Goal: Register for event/course

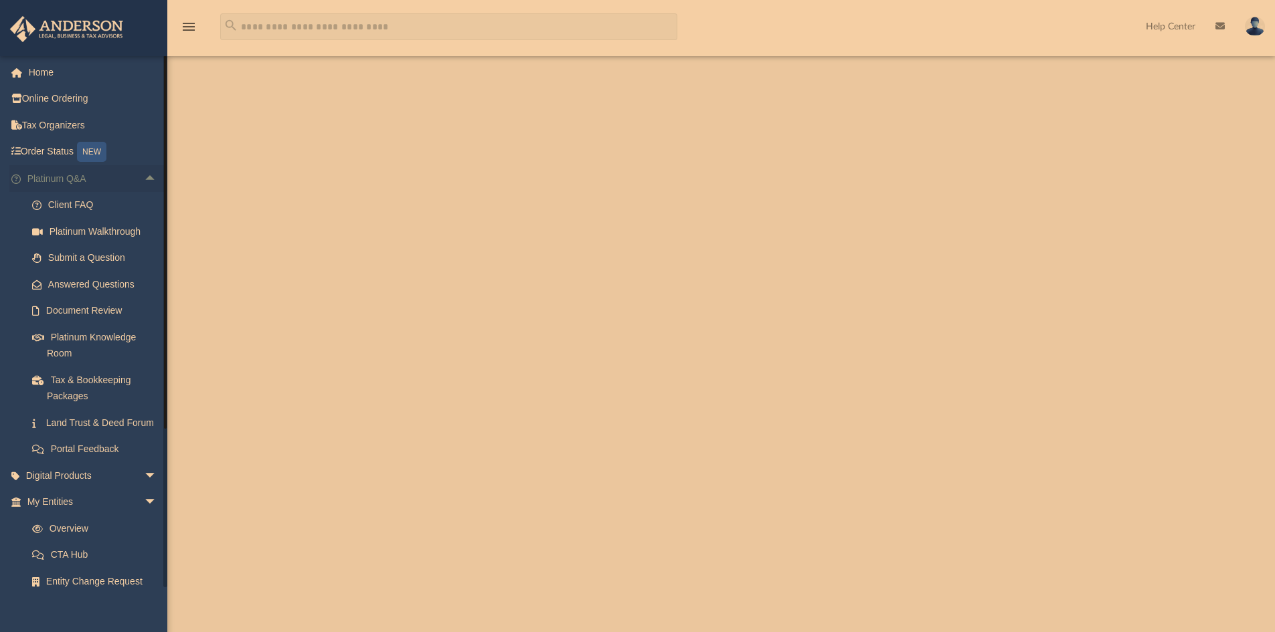
click at [144, 175] on span "arrow_drop_up" at bounding box center [157, 178] width 27 height 27
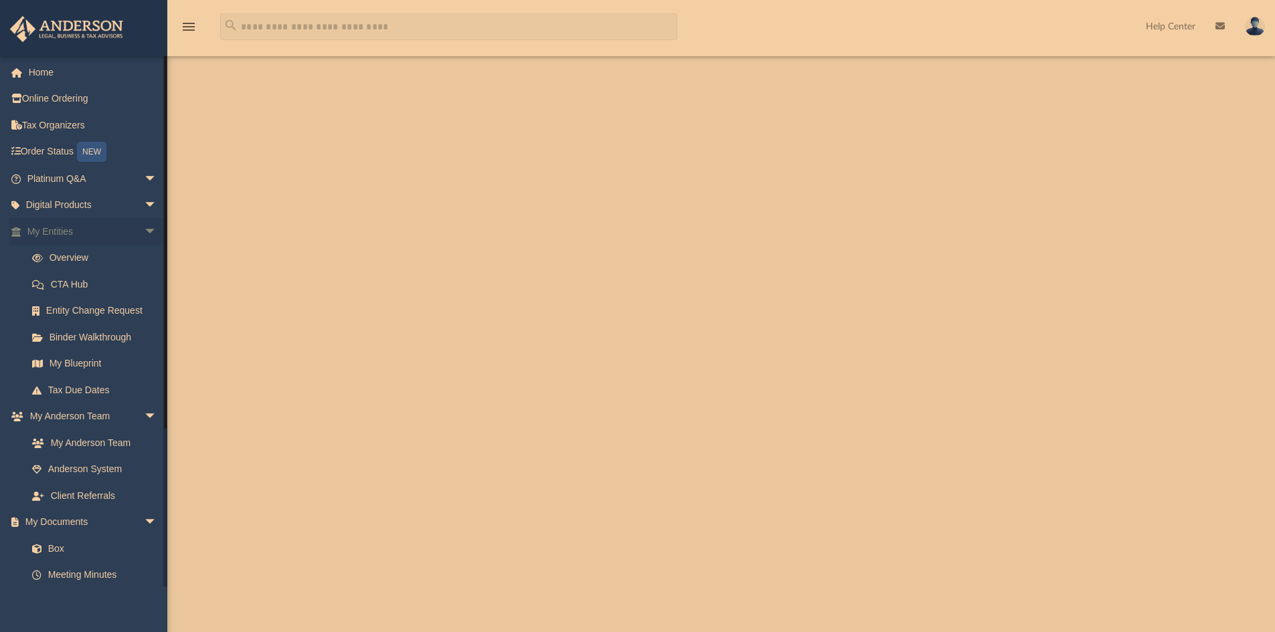
click at [144, 235] on span "arrow_drop_down" at bounding box center [157, 231] width 27 height 27
click at [144, 255] on span "arrow_drop_down" at bounding box center [157, 258] width 27 height 27
click at [144, 284] on span "arrow_drop_down" at bounding box center [157, 284] width 27 height 27
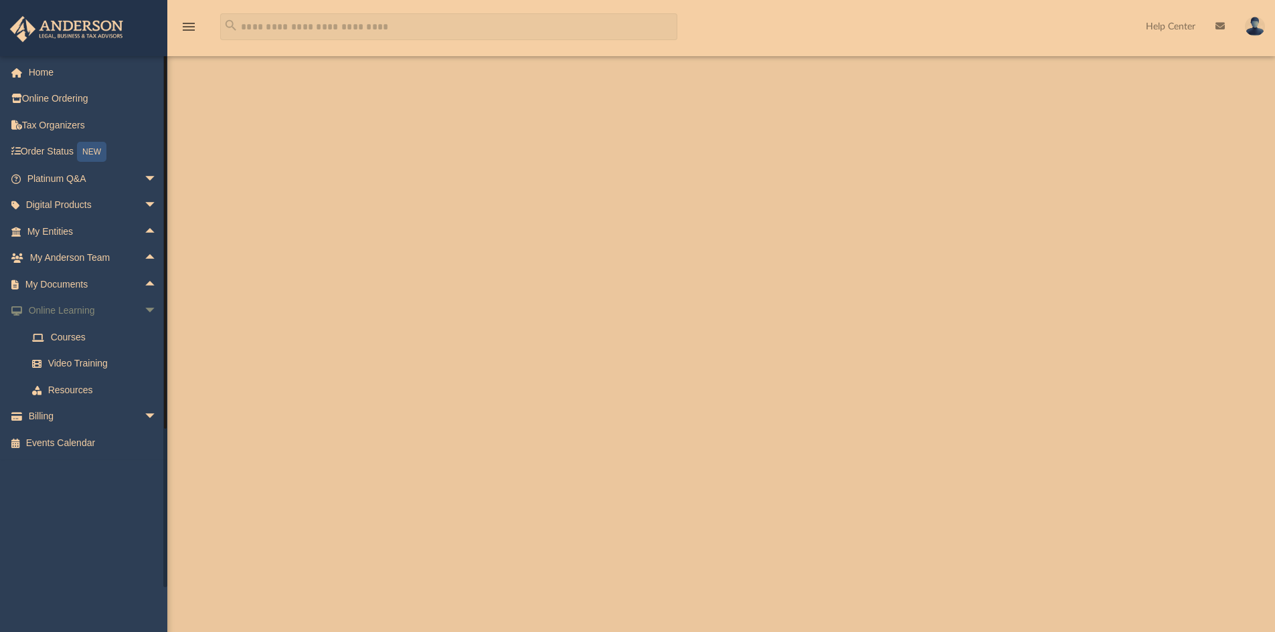
click at [144, 307] on span "arrow_drop_down" at bounding box center [157, 311] width 27 height 27
click at [88, 365] on link "Events Calendar" at bounding box center [93, 364] width 168 height 27
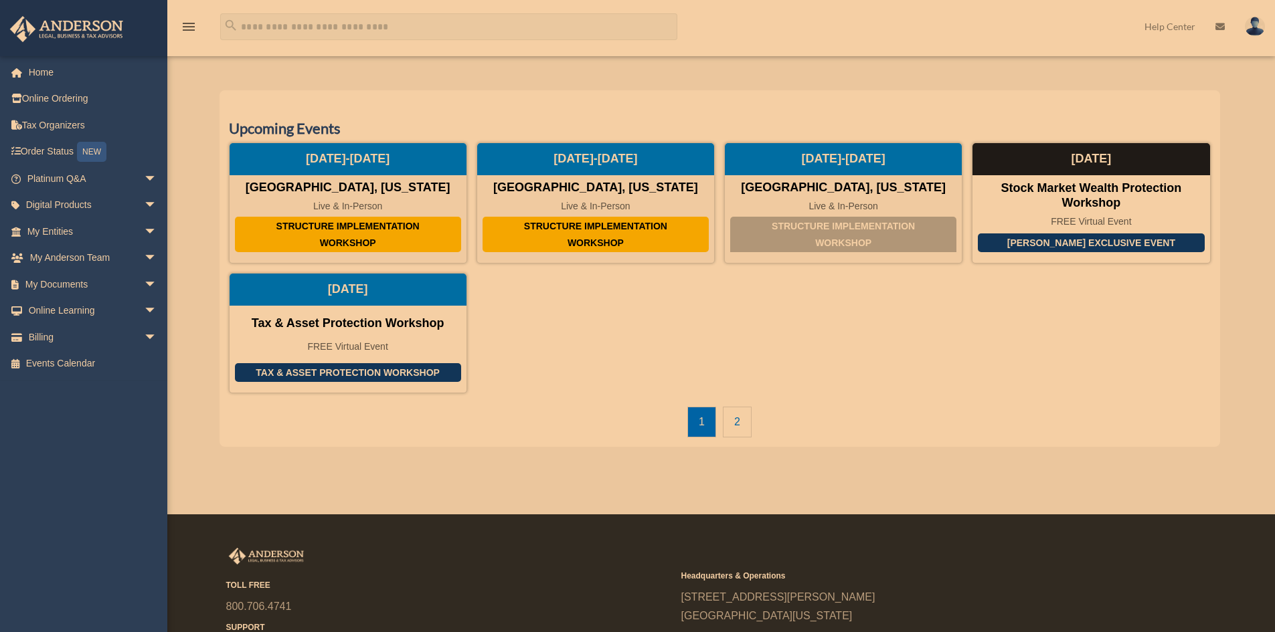
click at [746, 417] on link "2" at bounding box center [737, 422] width 29 height 31
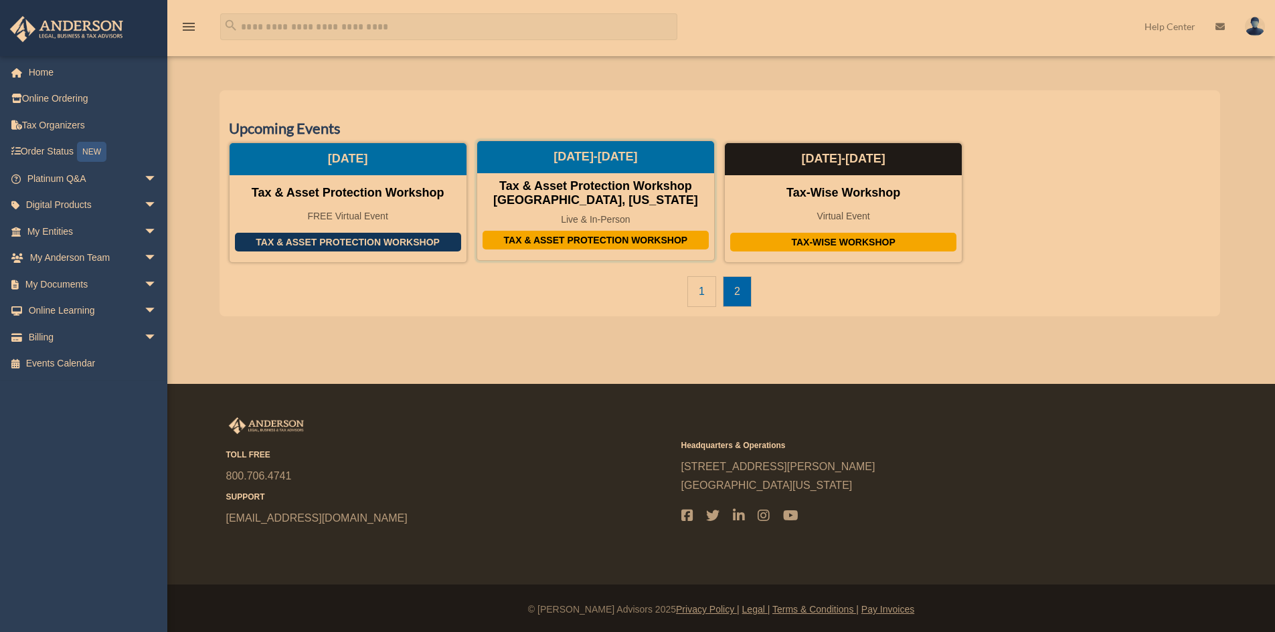
click at [612, 182] on div "Tax & Asset Protection Workshop [GEOGRAPHIC_DATA], [US_STATE]" at bounding box center [595, 193] width 237 height 29
